Goal: Find specific page/section: Find specific page/section

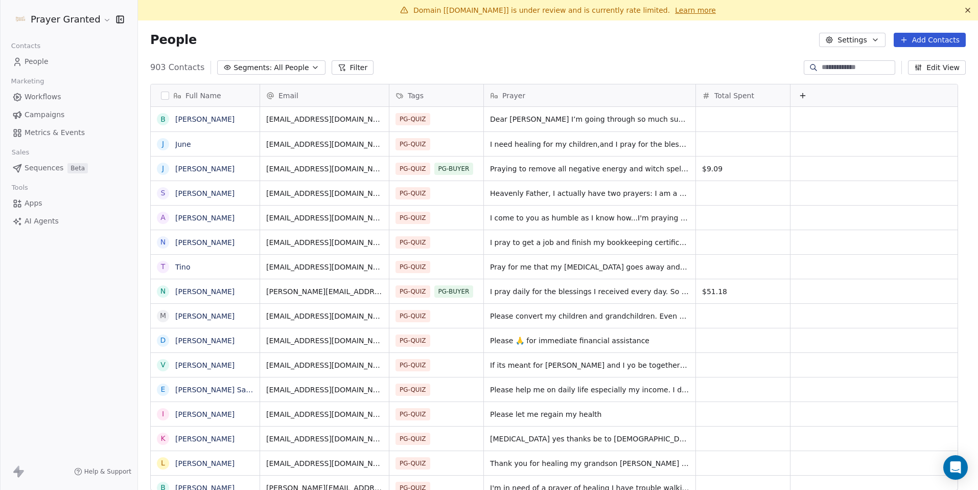
scroll to position [423, 825]
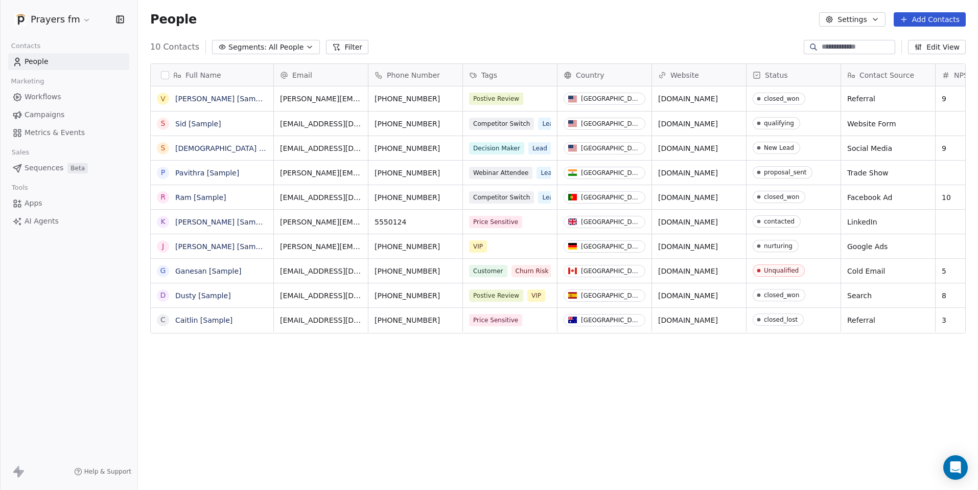
scroll to position [423, 833]
click at [72, 16] on html "Prayers fm Contacts People Marketing Workflows Campaigns Metrics & Events Sales…" at bounding box center [489, 245] width 978 height 490
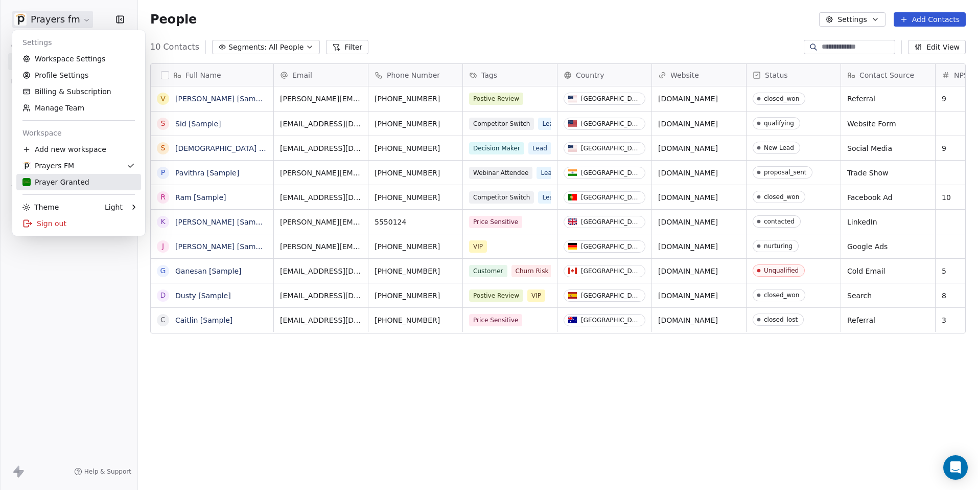
click at [57, 181] on div "Prayer Granted" at bounding box center [55, 182] width 67 height 10
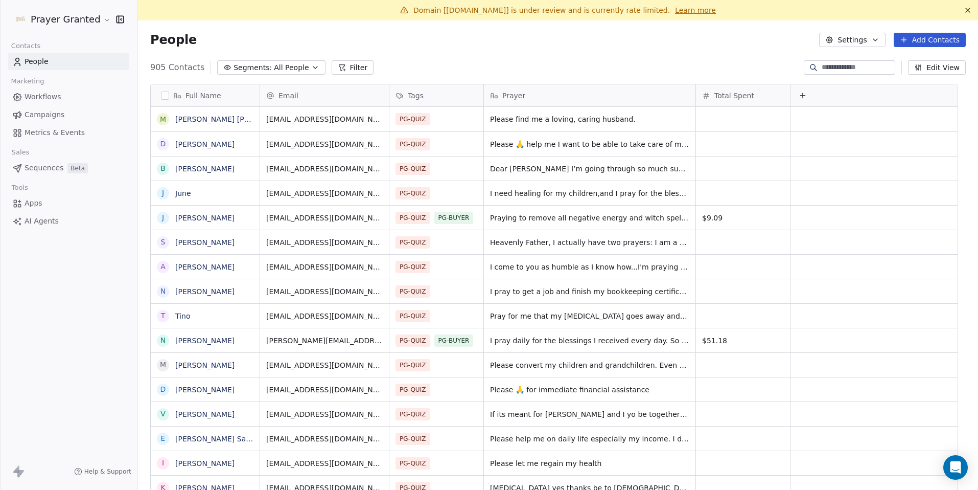
scroll to position [423, 825]
